Goal: Task Accomplishment & Management: Manage account settings

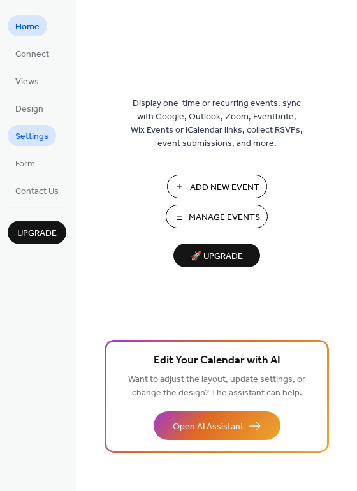
click at [33, 133] on span "Settings" at bounding box center [31, 136] width 33 height 13
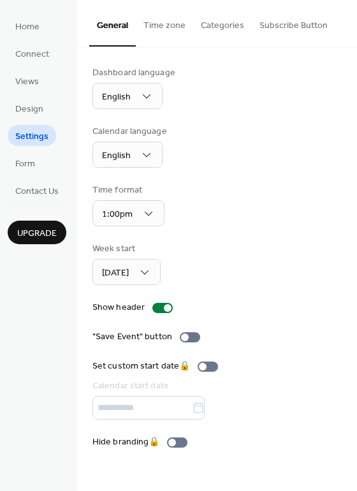
click at [158, 26] on button "Time zone" at bounding box center [164, 22] width 57 height 45
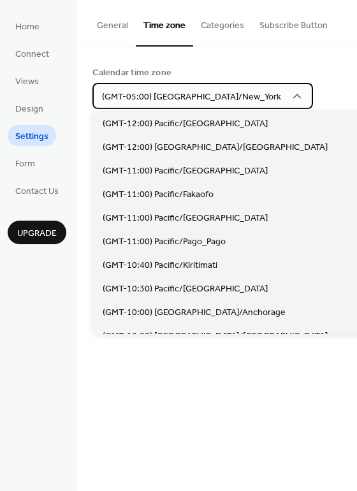
scroll to position [1061, 0]
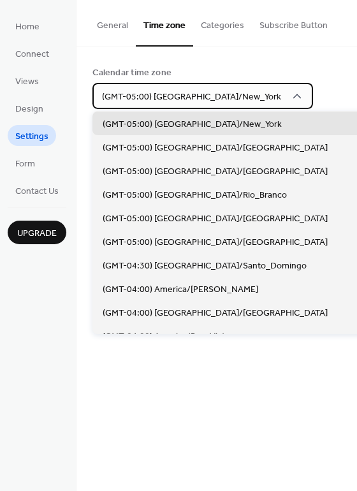
click at [293, 94] on icon at bounding box center [297, 96] width 8 height 4
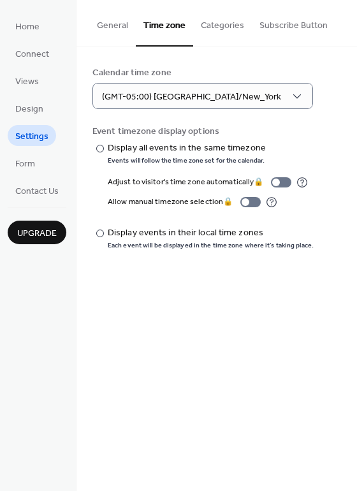
click at [265, 71] on div "Calendar time zone" at bounding box center [215, 72] width 246 height 13
click at [31, 78] on span "Views" at bounding box center [27, 81] width 24 height 13
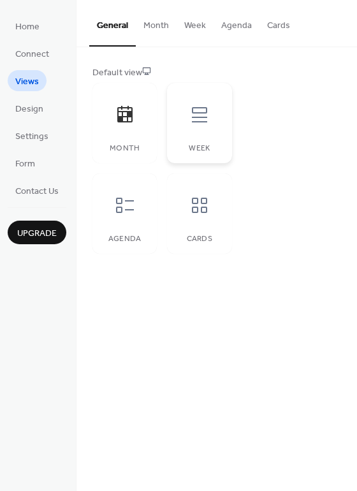
click at [208, 107] on icon at bounding box center [199, 115] width 20 height 20
click at [204, 111] on icon at bounding box center [199, 115] width 20 height 20
click at [123, 212] on icon at bounding box center [125, 205] width 20 height 20
click at [202, 200] on icon at bounding box center [199, 205] width 20 height 20
click at [135, 122] on div at bounding box center [125, 115] width 38 height 38
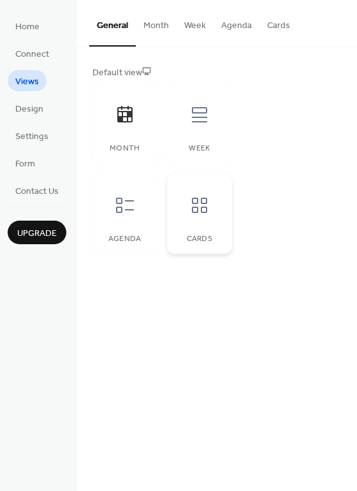
click at [195, 200] on icon at bounding box center [199, 205] width 20 height 20
click at [24, 54] on span "Connect" at bounding box center [32, 54] width 34 height 13
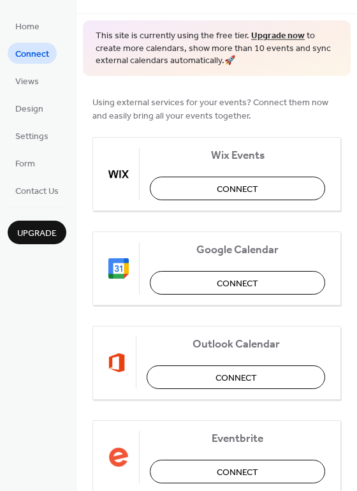
scroll to position [58, 0]
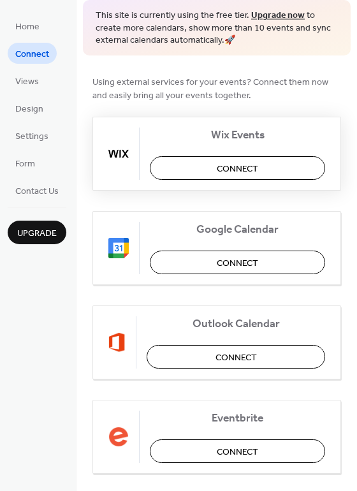
click at [257, 177] on button "Connect" at bounding box center [237, 168] width 175 height 24
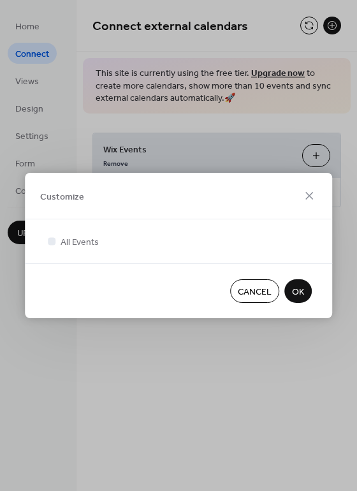
click at [303, 291] on span "OK" at bounding box center [298, 292] width 12 height 13
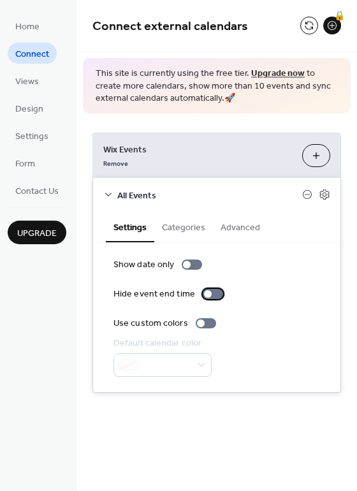
click at [209, 295] on div at bounding box center [213, 294] width 20 height 10
click at [185, 222] on button "Categories" at bounding box center [183, 226] width 59 height 29
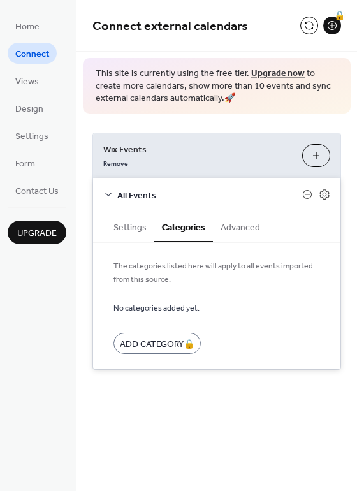
click at [239, 226] on button "Advanced" at bounding box center [240, 226] width 55 height 29
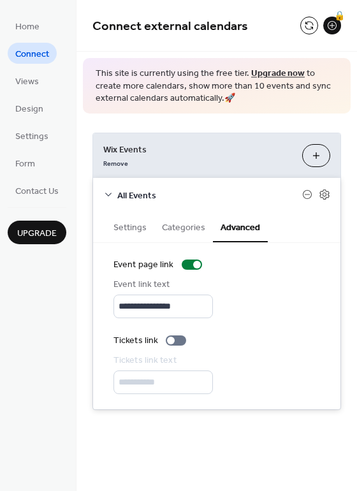
click at [351, 230] on div "**********" at bounding box center [217, 272] width 281 height 316
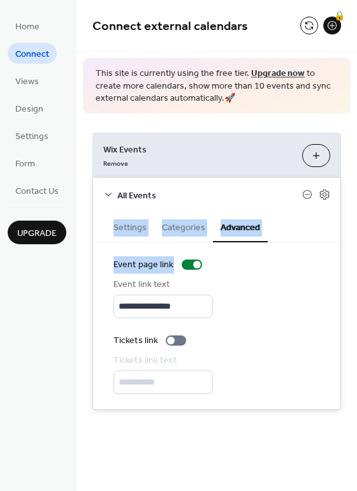
drag, startPoint x: 354, startPoint y: 196, endPoint x: 354, endPoint y: 268, distance: 72.1
click at [354, 268] on div "**********" at bounding box center [217, 272] width 281 height 316
click at [349, 268] on div "**********" at bounding box center [217, 272] width 281 height 316
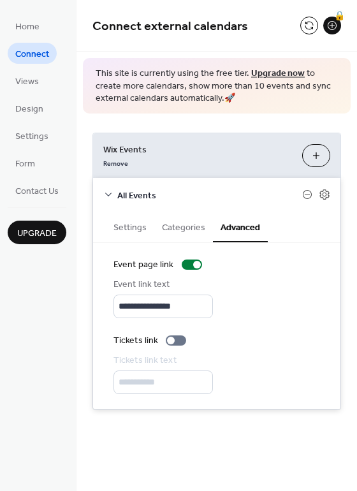
click at [349, 268] on div "**********" at bounding box center [217, 272] width 281 height 316
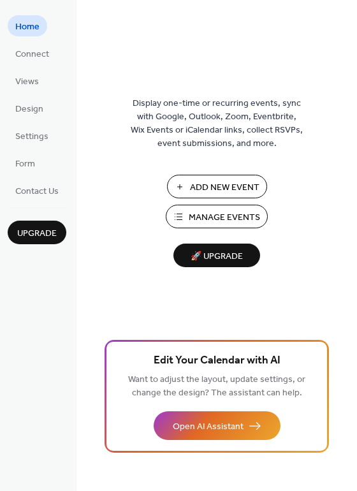
click at [184, 220] on button "Manage Events" at bounding box center [217, 217] width 102 height 24
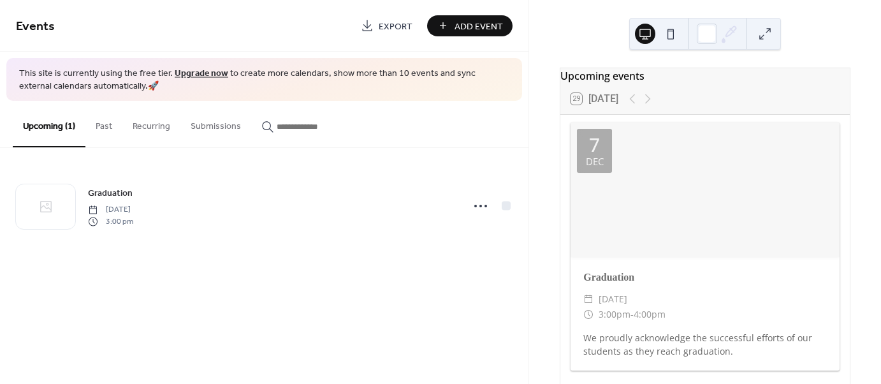
click at [384, 20] on span "Export" at bounding box center [396, 26] width 34 height 13
